Goal: Task Accomplishment & Management: Use online tool/utility

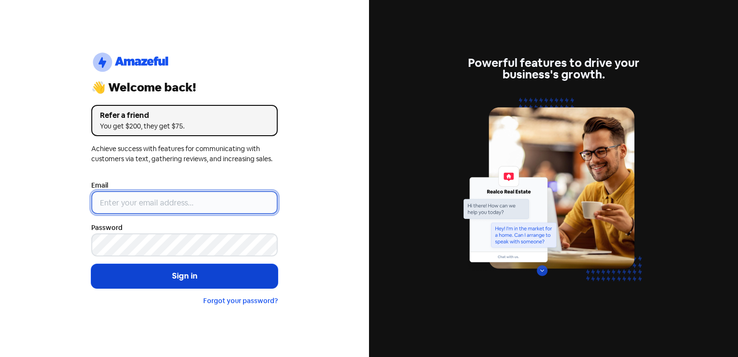
type input "[EMAIL_ADDRESS][DOMAIN_NAME]"
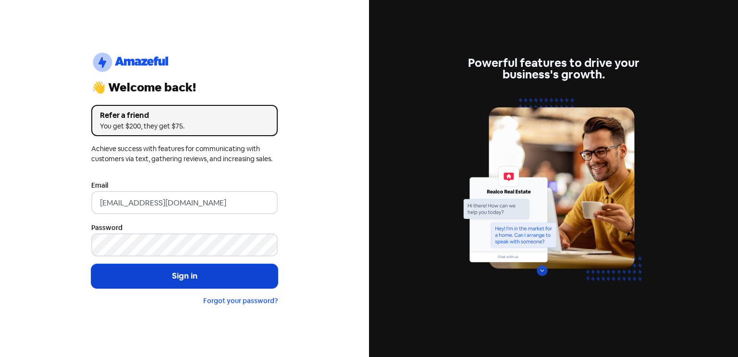
click at [199, 280] on button "Sign in" at bounding box center [184, 276] width 186 height 24
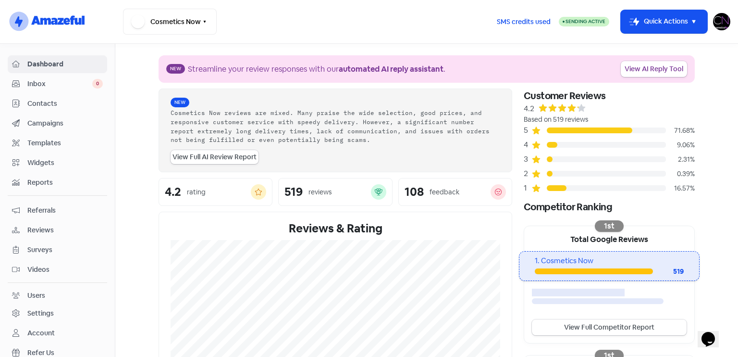
click at [70, 225] on span "Reviews" at bounding box center [64, 230] width 75 height 10
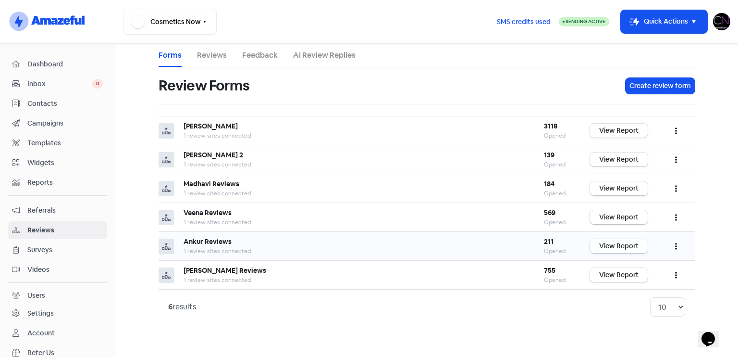
click at [603, 239] on link "View Report" at bounding box center [619, 246] width 58 height 14
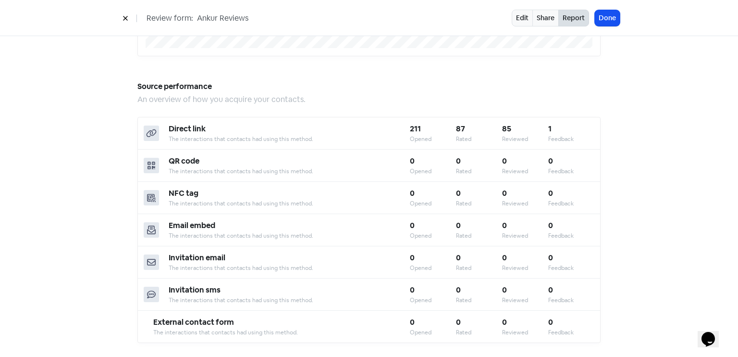
scroll to position [841, 0]
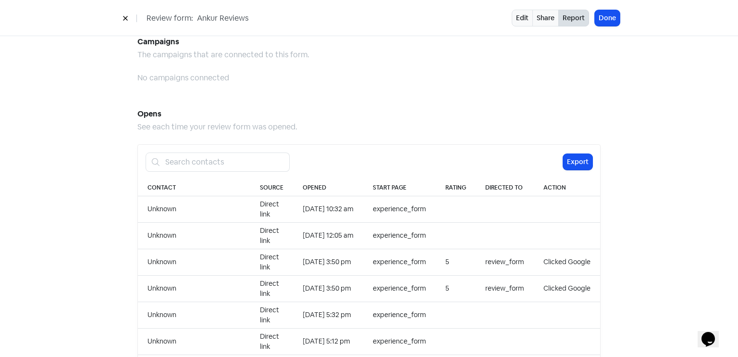
click at [619, 24] on div "Edit Share Report Done" at bounding box center [566, 18] width 108 height 17
click at [610, 24] on button "Done" at bounding box center [607, 18] width 25 height 16
